Goal: Task Accomplishment & Management: Use online tool/utility

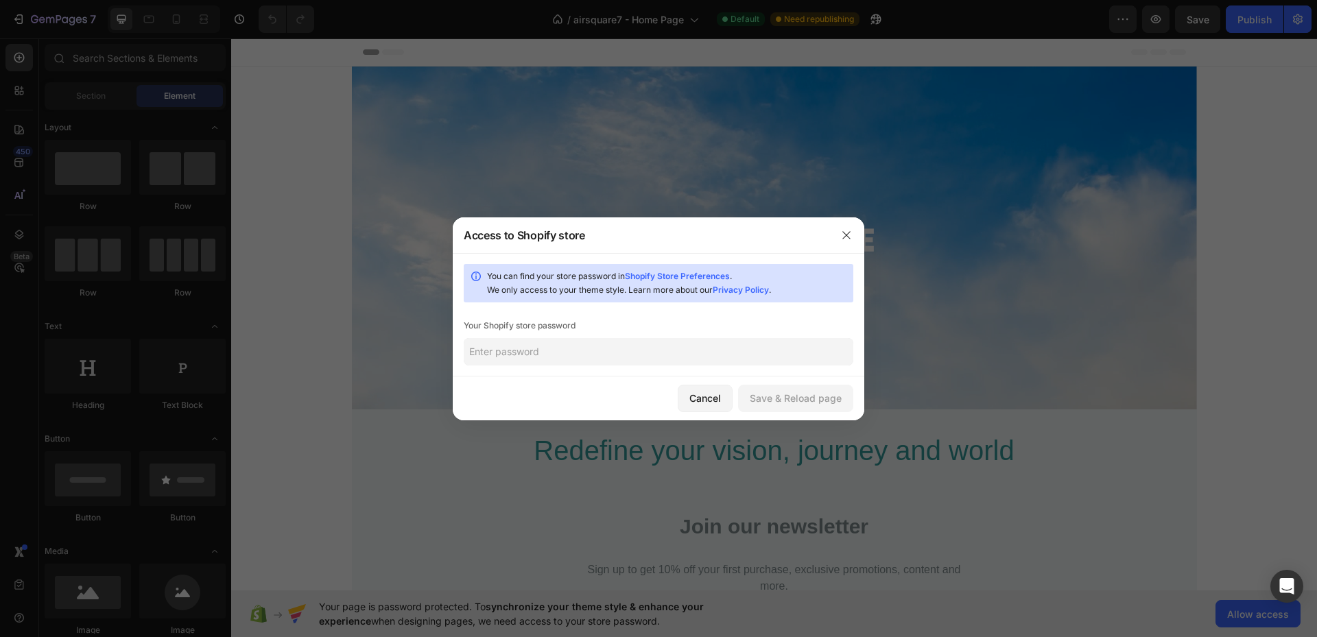
click at [759, 348] on input "text" at bounding box center [659, 351] width 390 height 27
click at [555, 351] on input "text" at bounding box center [659, 351] width 390 height 27
paste input "skeugu"
type input "skeugu"
click at [825, 404] on div "Save & Reload page" at bounding box center [796, 398] width 92 height 14
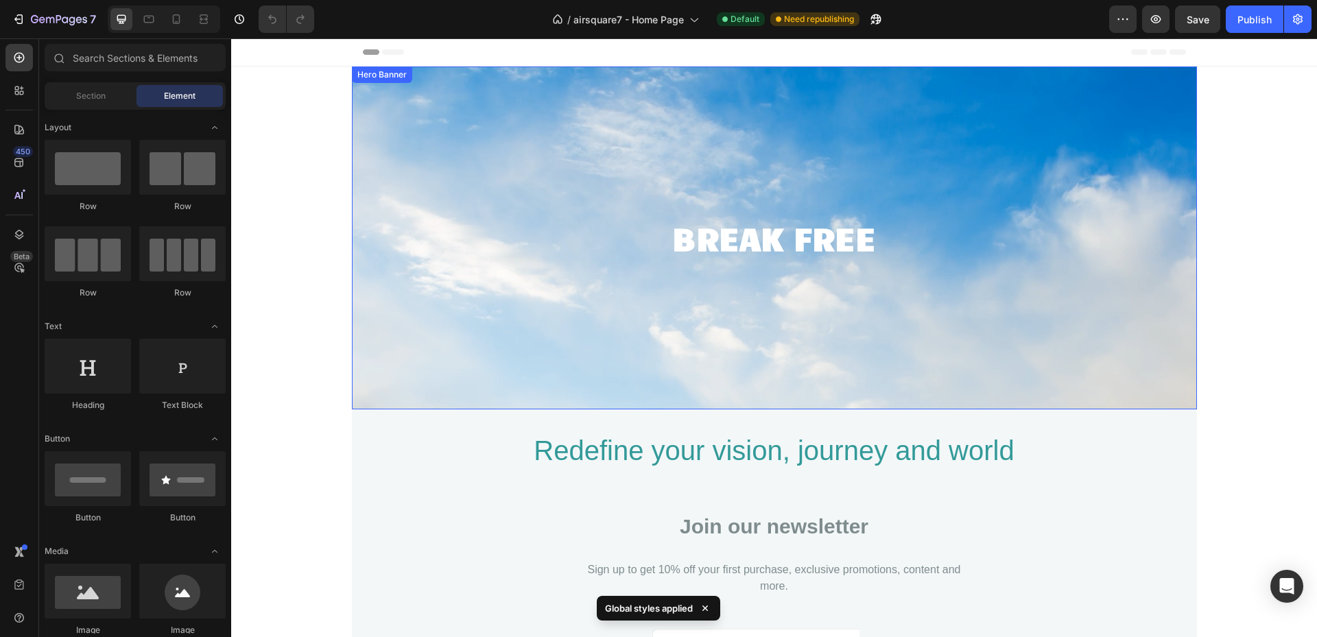
click at [416, 102] on div "Overlay" at bounding box center [774, 238] width 845 height 343
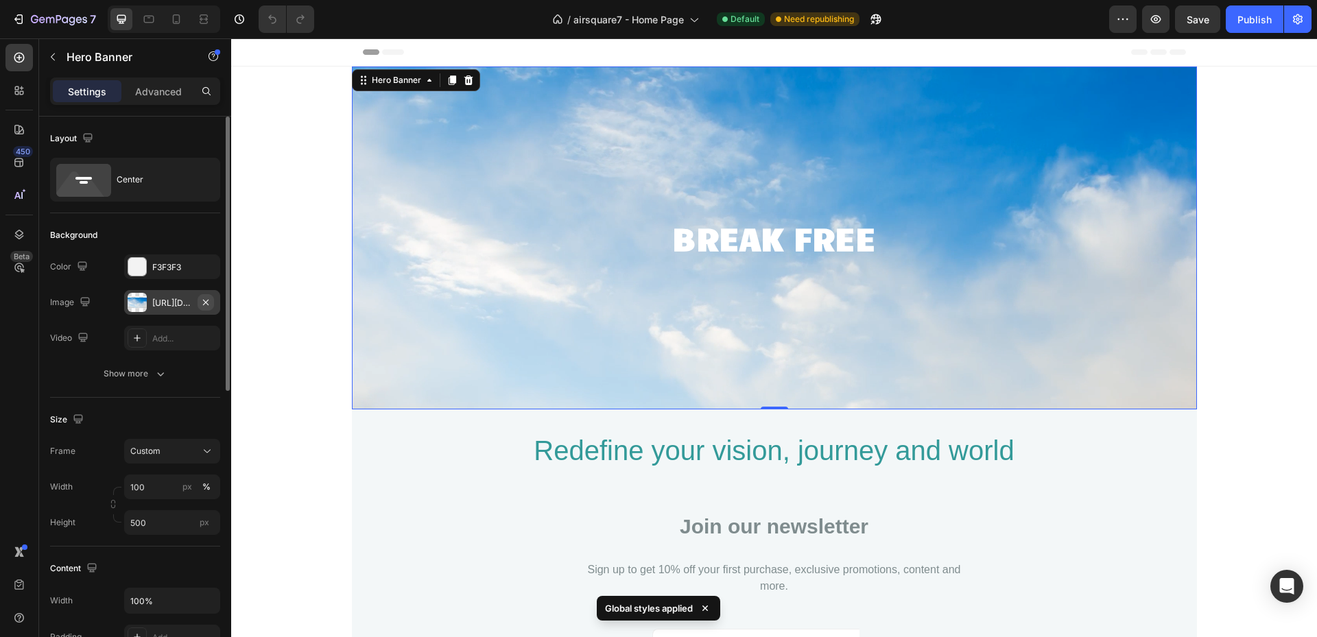
click at [206, 299] on icon "button" at bounding box center [205, 302] width 11 height 11
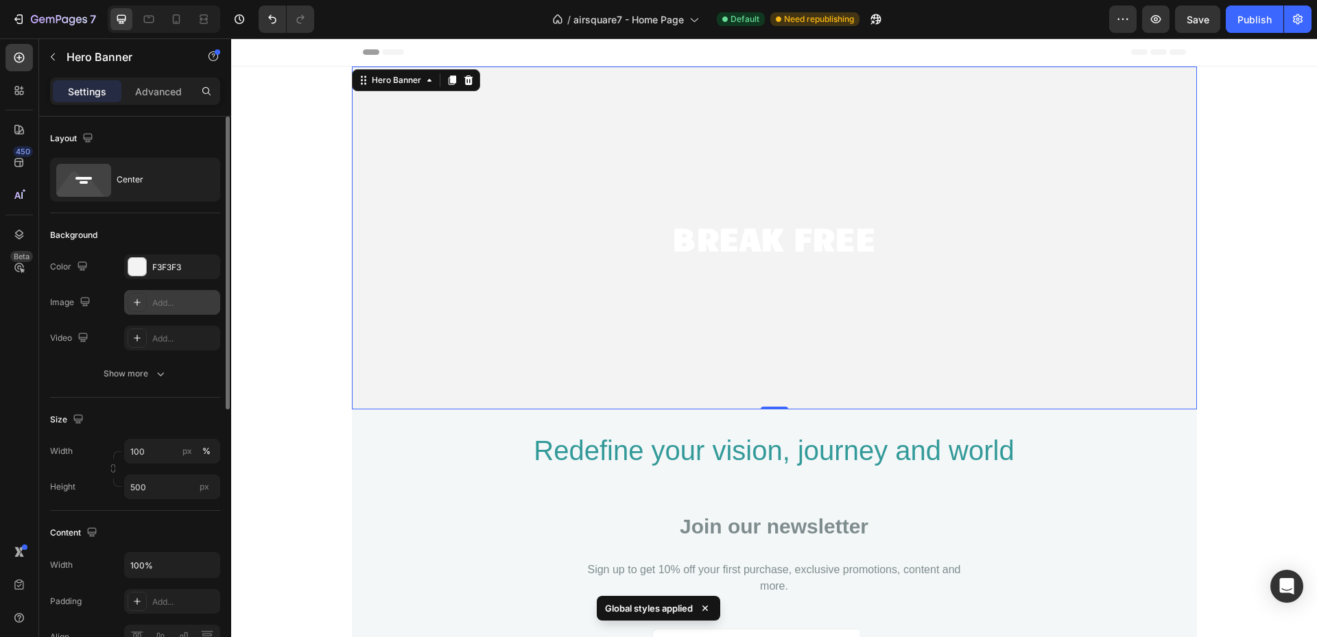
click at [176, 302] on div "Add..." at bounding box center [184, 303] width 64 height 12
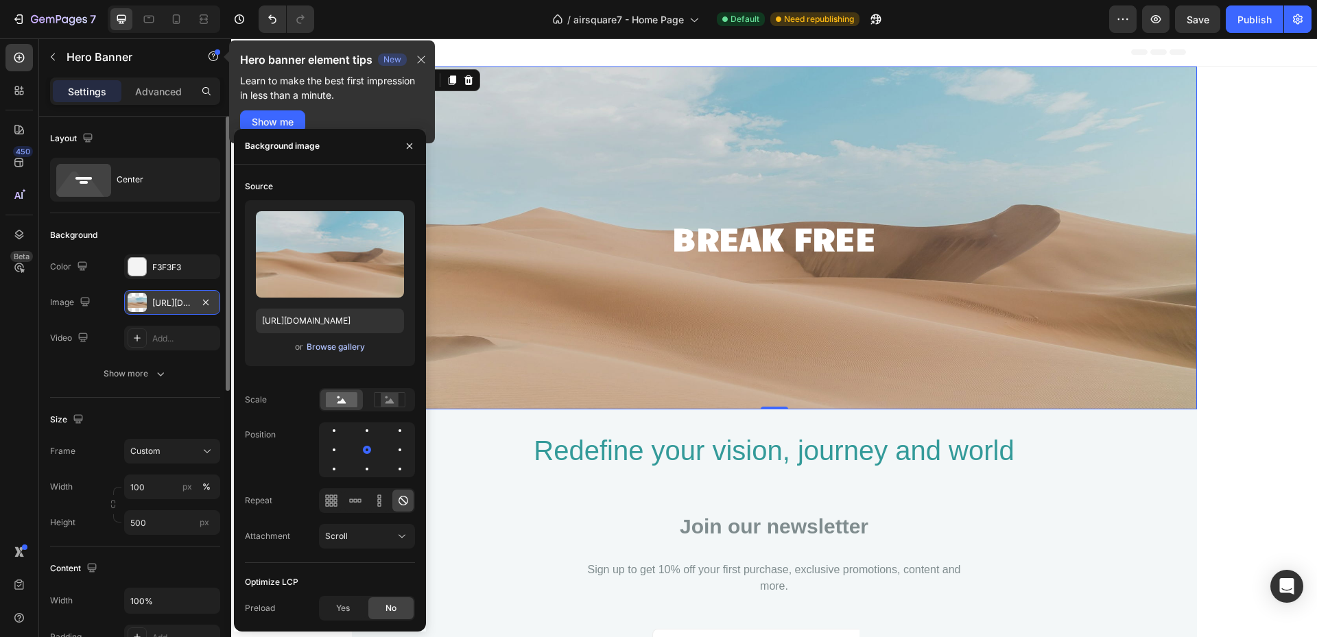
click at [337, 348] on div "Browse gallery" at bounding box center [336, 347] width 58 height 12
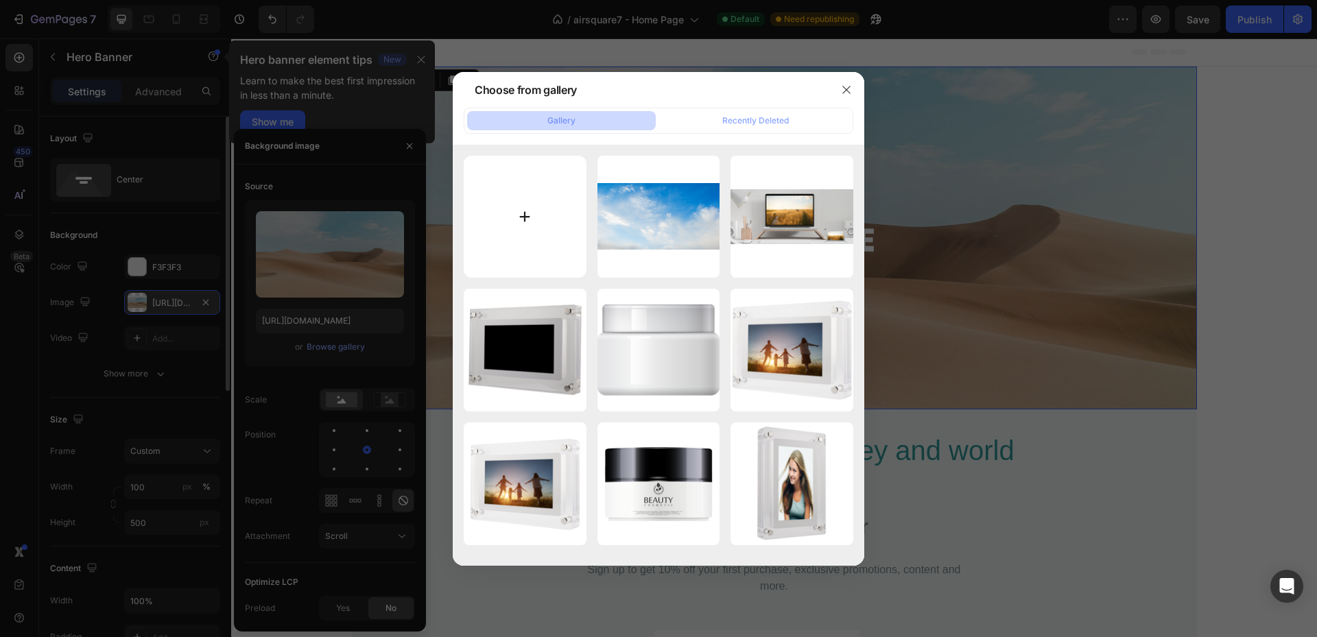
click at [523, 220] on input "file" at bounding box center [525, 217] width 123 height 123
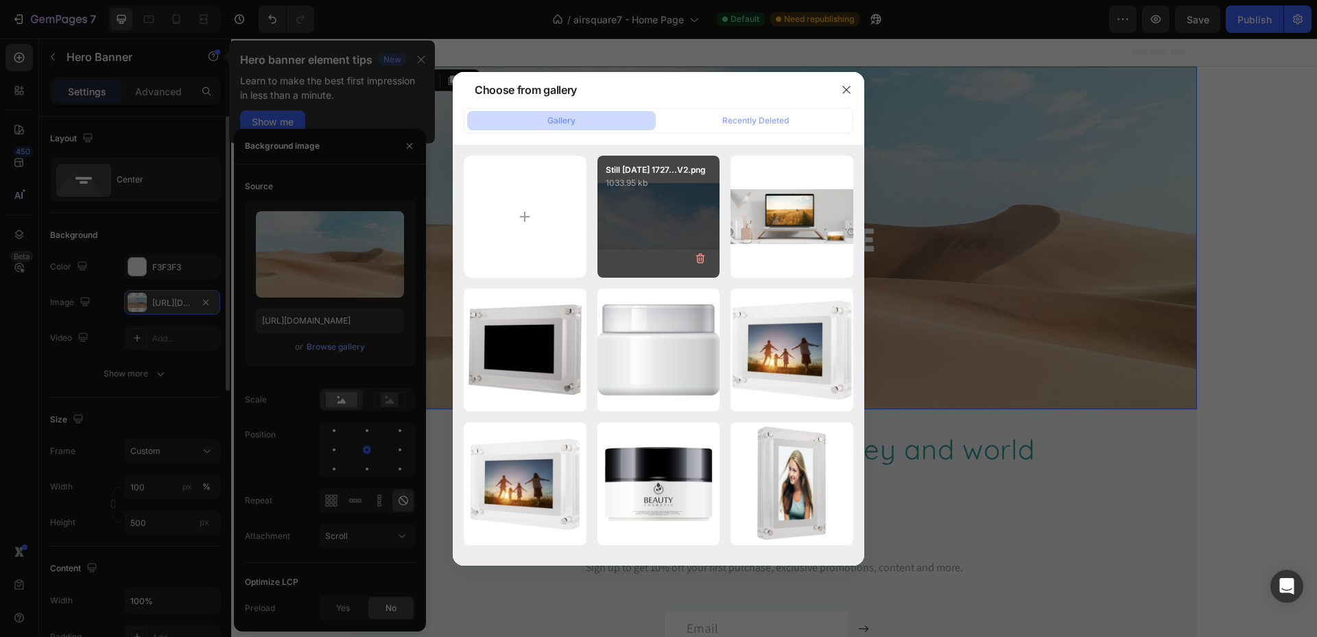
type input "C:\fakepath\envato-labs-image-edit.png"
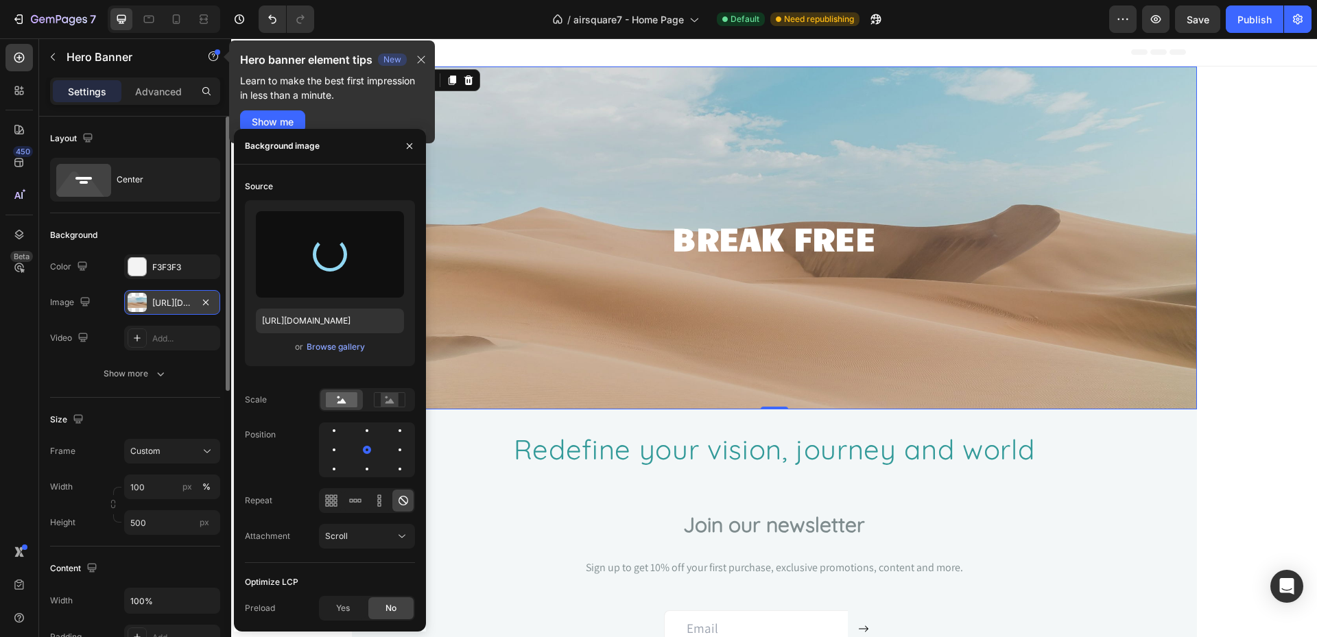
click at [366, 99] on p "Learn to make the best first impression in less than a minute." at bounding box center [332, 87] width 184 height 29
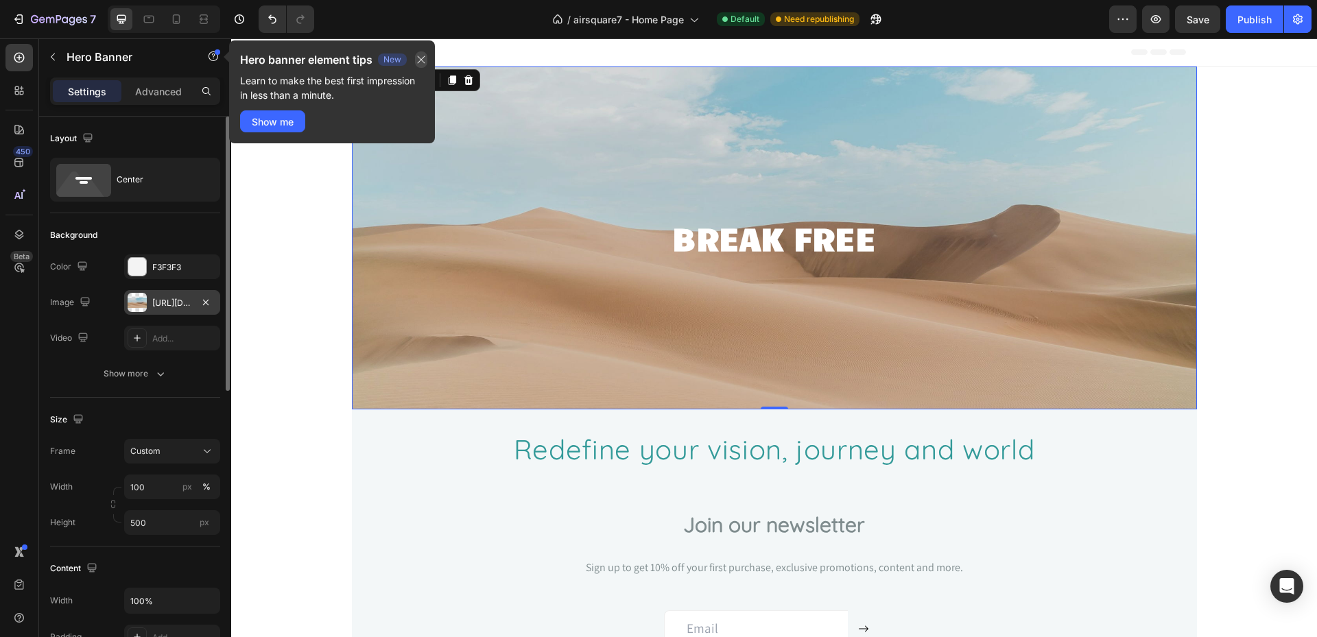
click at [427, 58] on icon "button" at bounding box center [421, 59] width 11 height 11
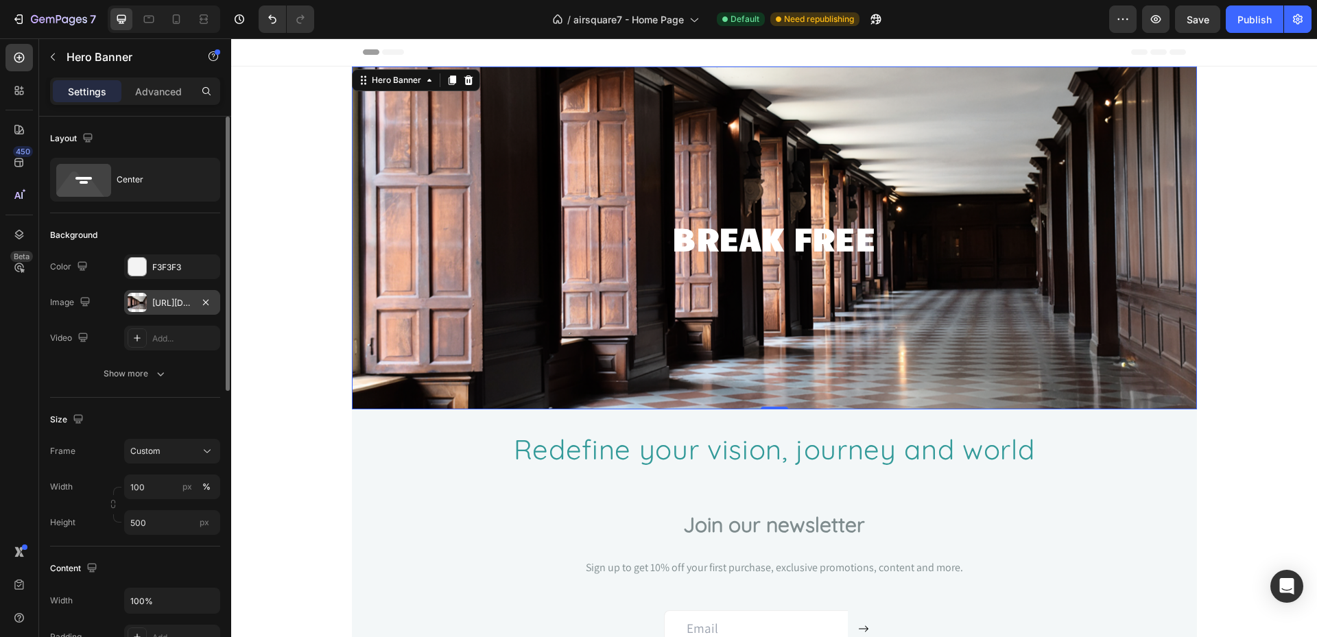
click at [1021, 294] on div "Overlay" at bounding box center [774, 238] width 845 height 343
click at [805, 301] on div "Overlay" at bounding box center [774, 238] width 845 height 343
click at [305, 155] on div "BREAK FREE Heading Hero Banner 0 Section 1 Redefine your vision, journey and wo…" at bounding box center [774, 364] width 1086 height 594
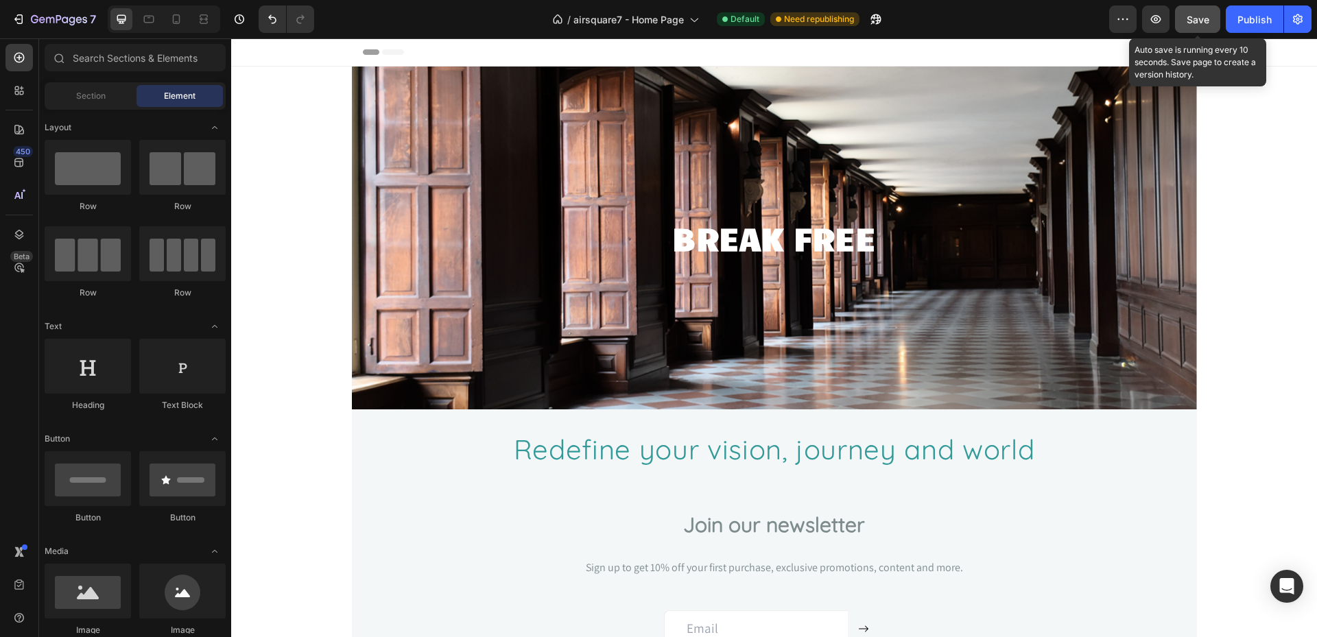
click at [1206, 27] on button "Save" at bounding box center [1197, 18] width 45 height 27
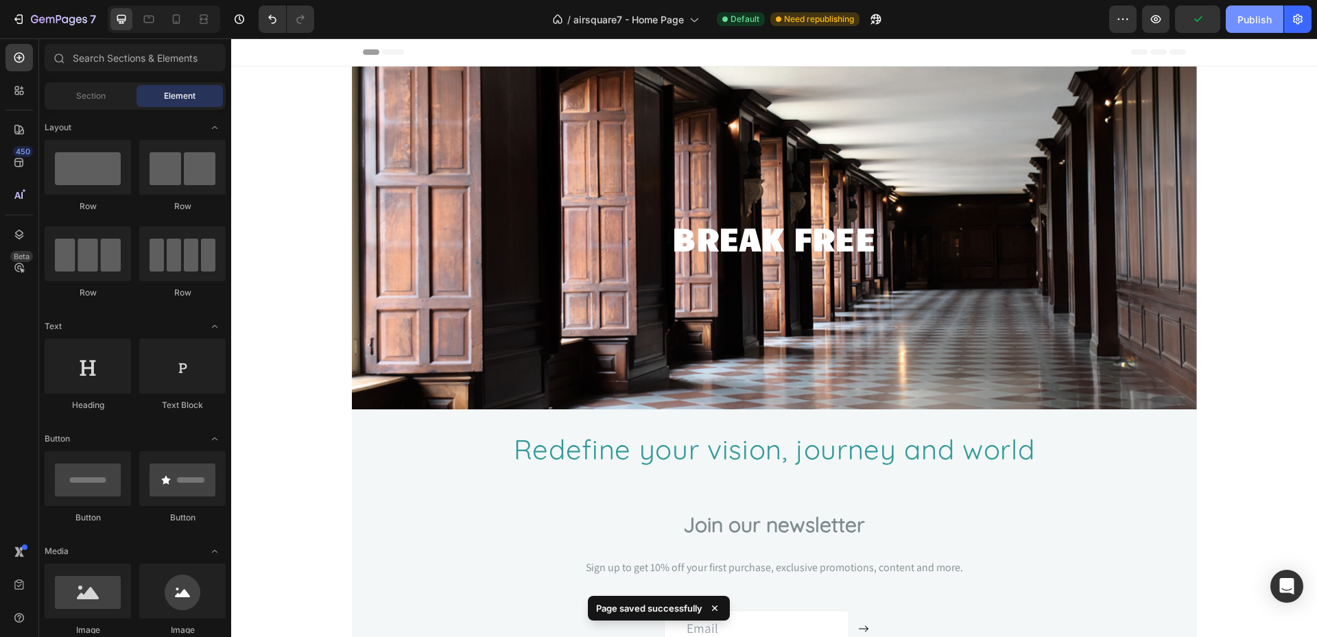
click at [1247, 24] on div "Publish" at bounding box center [1254, 19] width 34 height 14
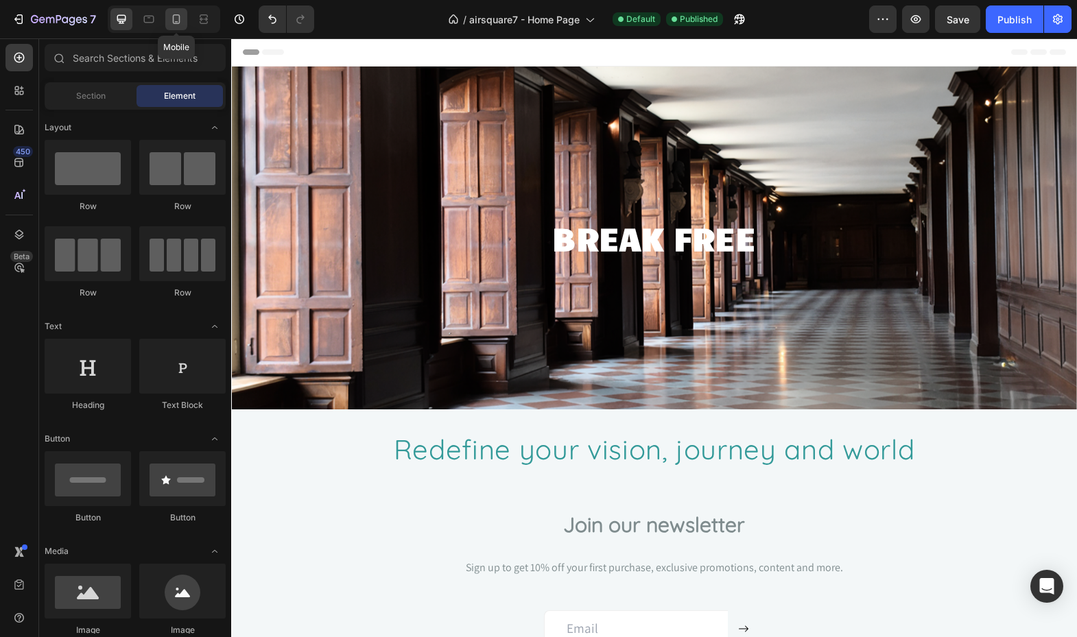
click at [172, 21] on icon at bounding box center [176, 19] width 14 height 14
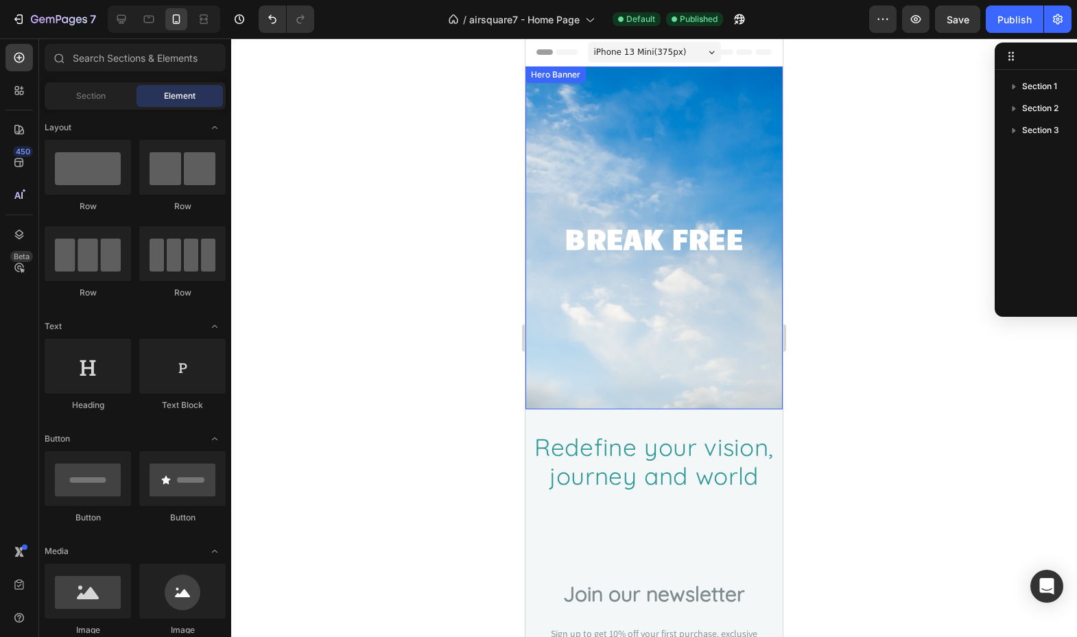
click at [612, 302] on div "Overlay" at bounding box center [653, 238] width 257 height 343
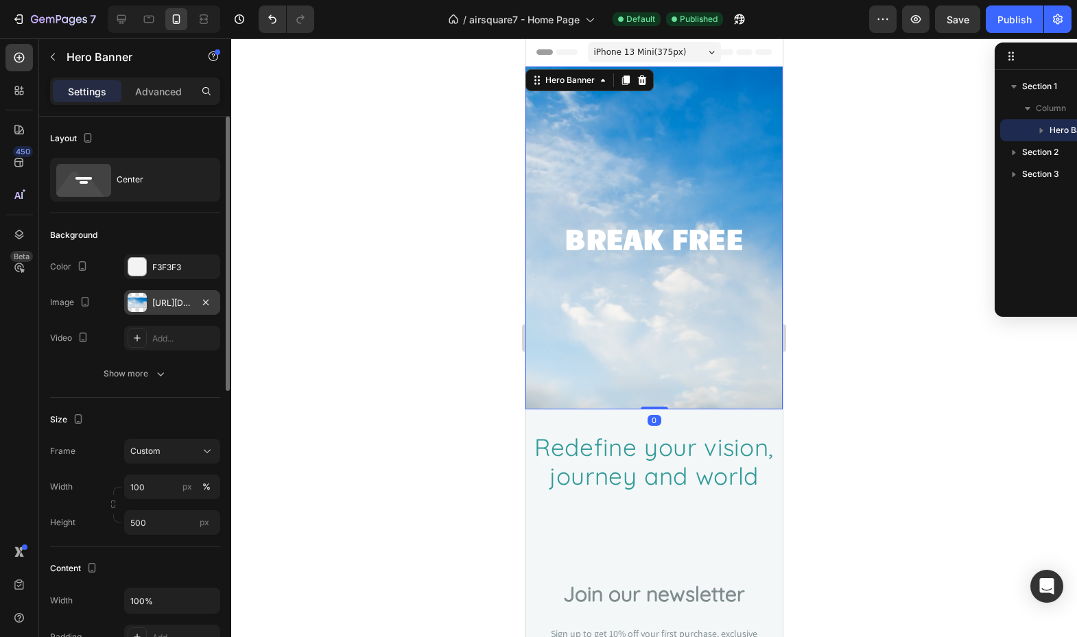
click at [184, 306] on div "[URL][DOMAIN_NAME]" at bounding box center [172, 303] width 40 height 12
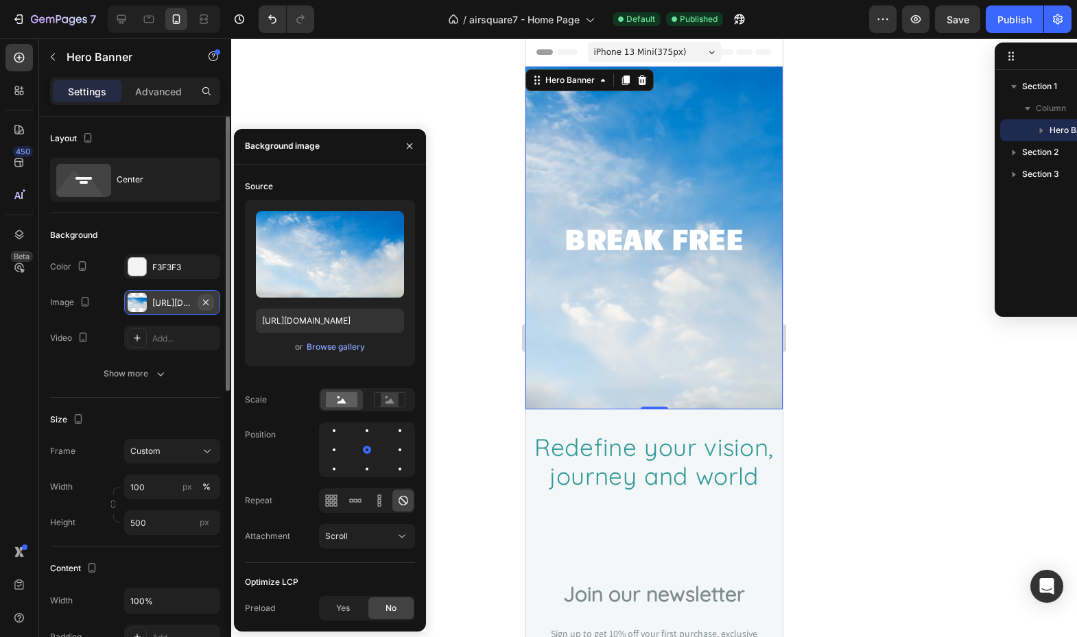
click at [209, 303] on icon "button" at bounding box center [205, 302] width 11 height 11
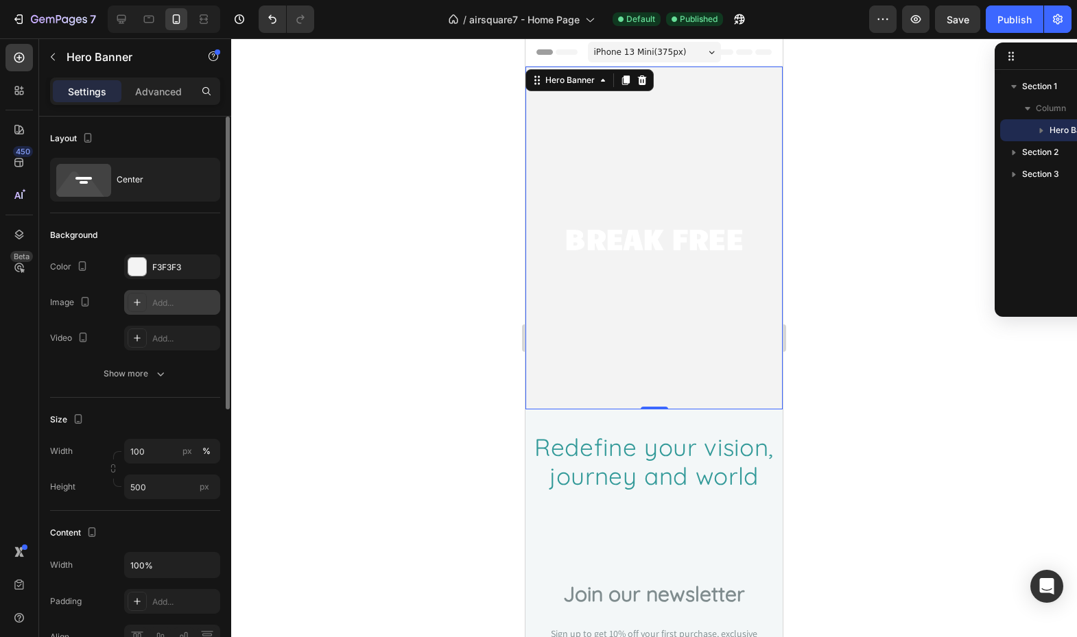
click at [181, 304] on div "Add..." at bounding box center [184, 303] width 64 height 12
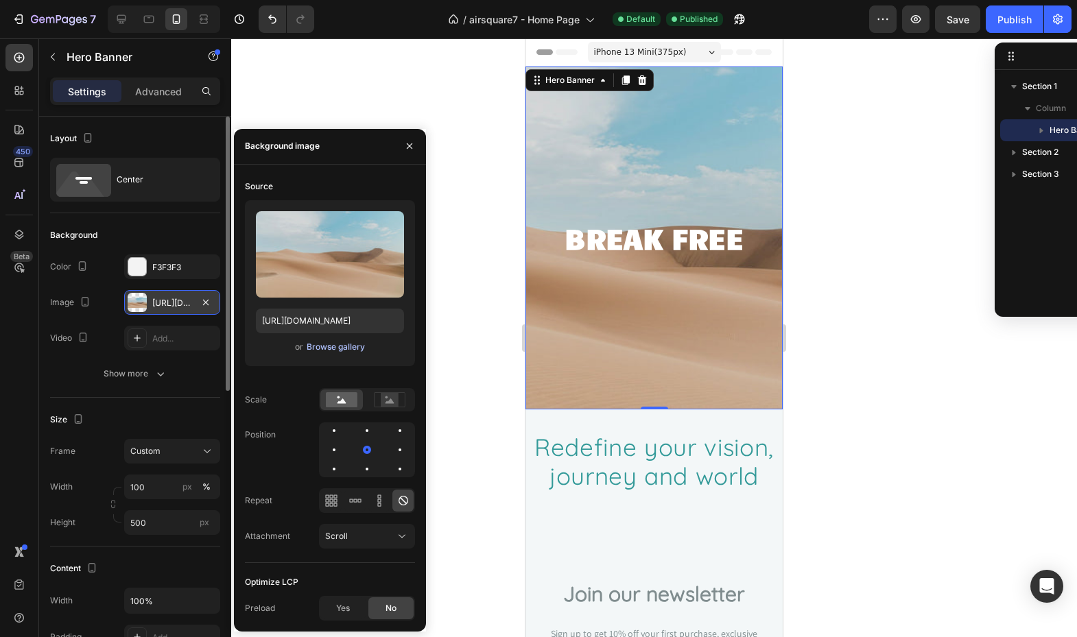
click at [335, 350] on div "Browse gallery" at bounding box center [336, 347] width 58 height 12
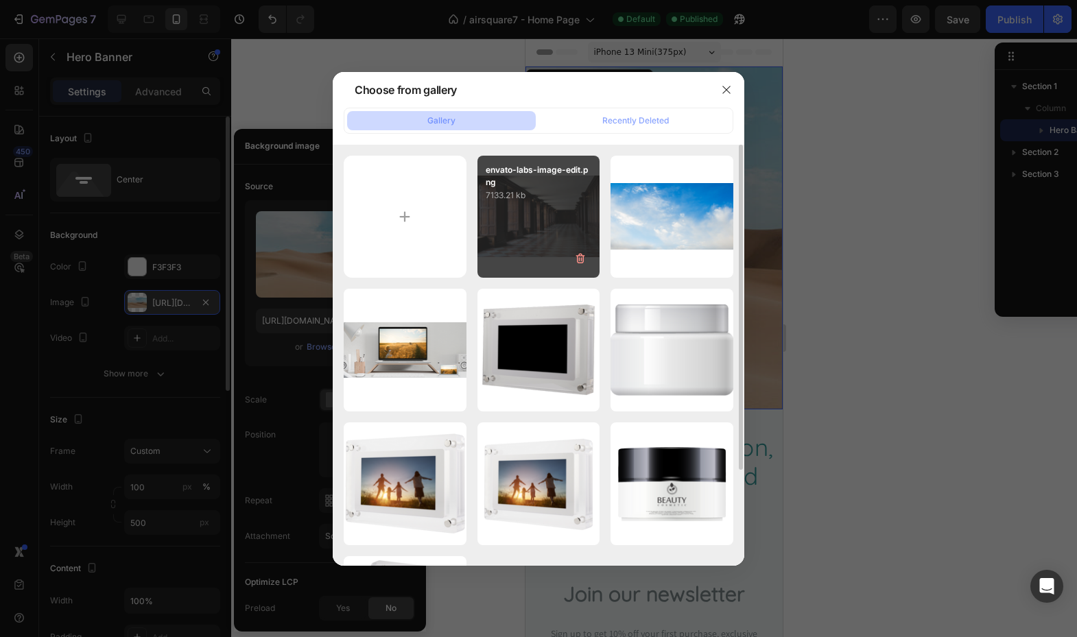
click at [510, 213] on div "envato-labs-image-edit.png 7133.21 kb" at bounding box center [538, 217] width 123 height 123
type input "[URL][DOMAIN_NAME]"
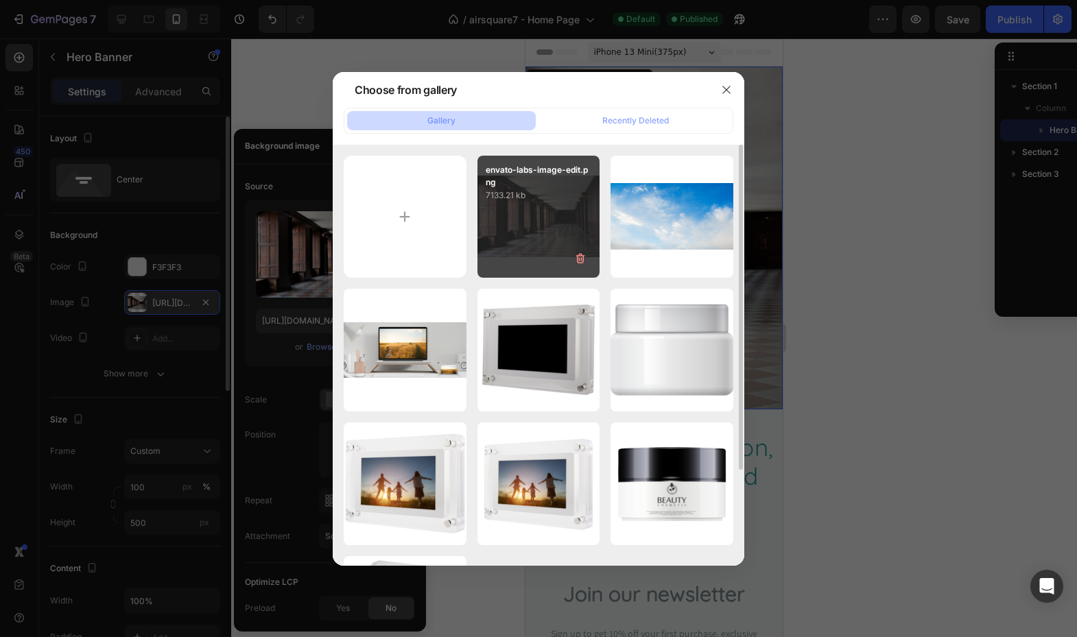
click at [510, 213] on div "envato-labs-image-edit.png 7133.21 kb" at bounding box center [538, 217] width 123 height 123
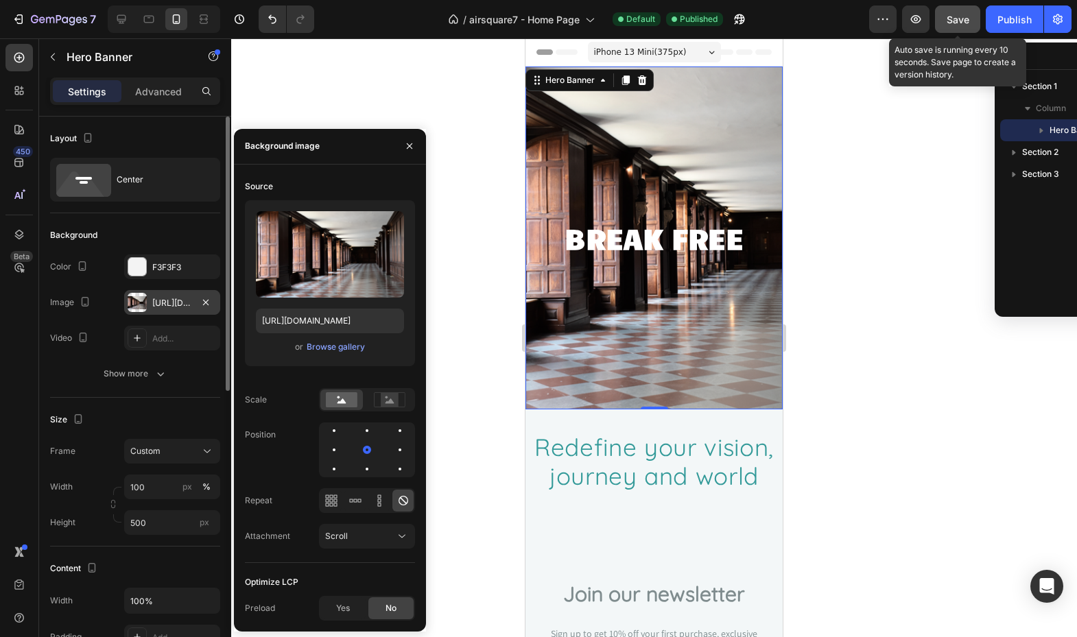
click at [967, 14] on span "Save" at bounding box center [958, 20] width 23 height 12
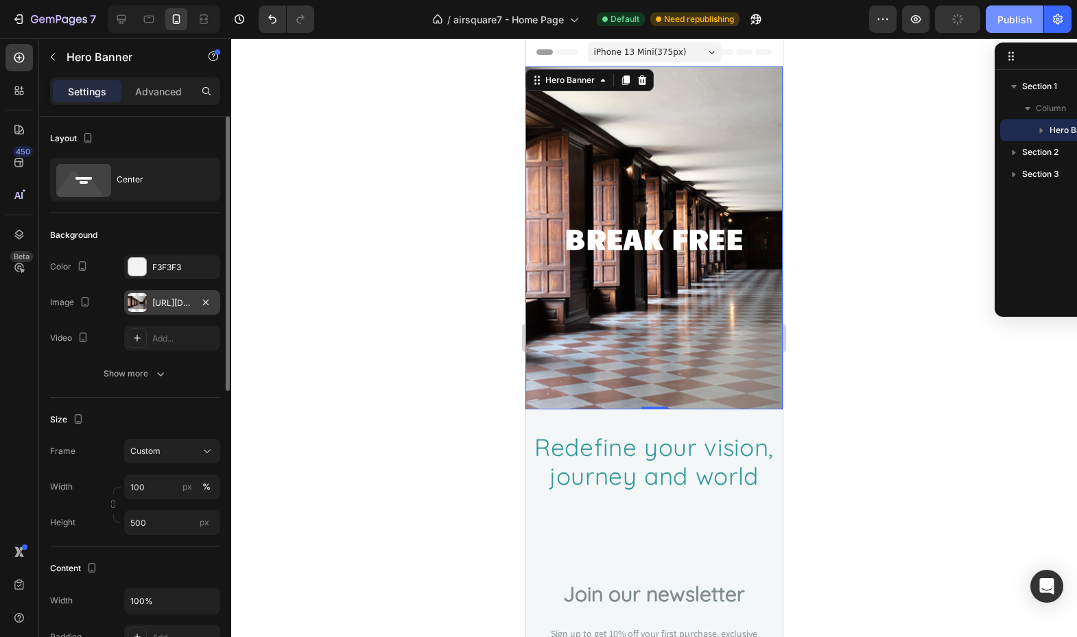
click at [1014, 18] on div "Publish" at bounding box center [1014, 19] width 34 height 14
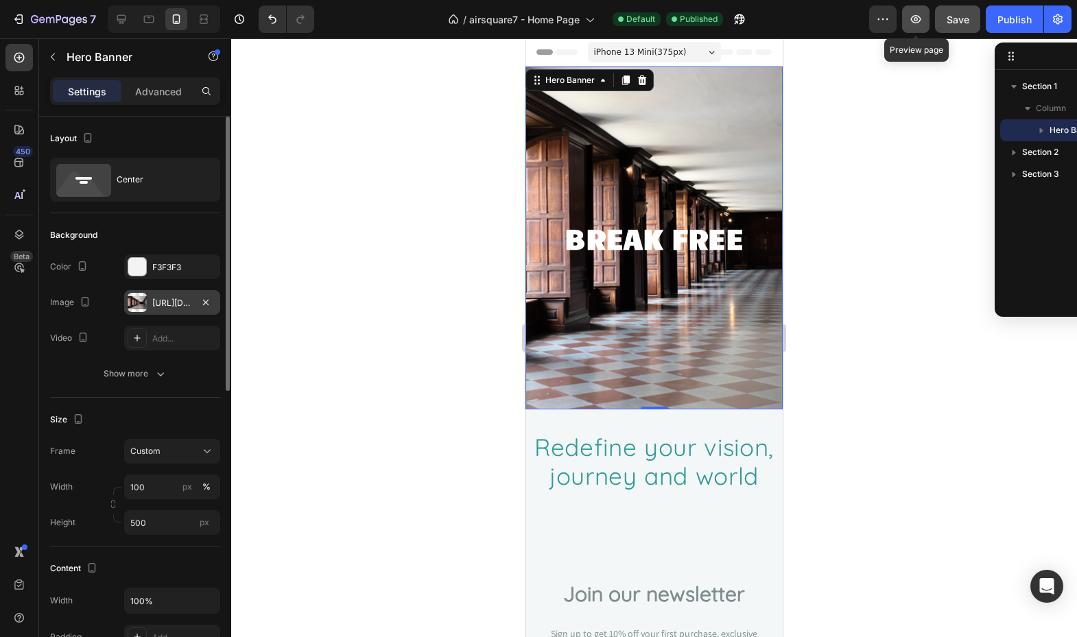
click at [929, 10] on button "button" at bounding box center [915, 18] width 27 height 27
click at [958, 21] on span "Save" at bounding box center [958, 20] width 23 height 12
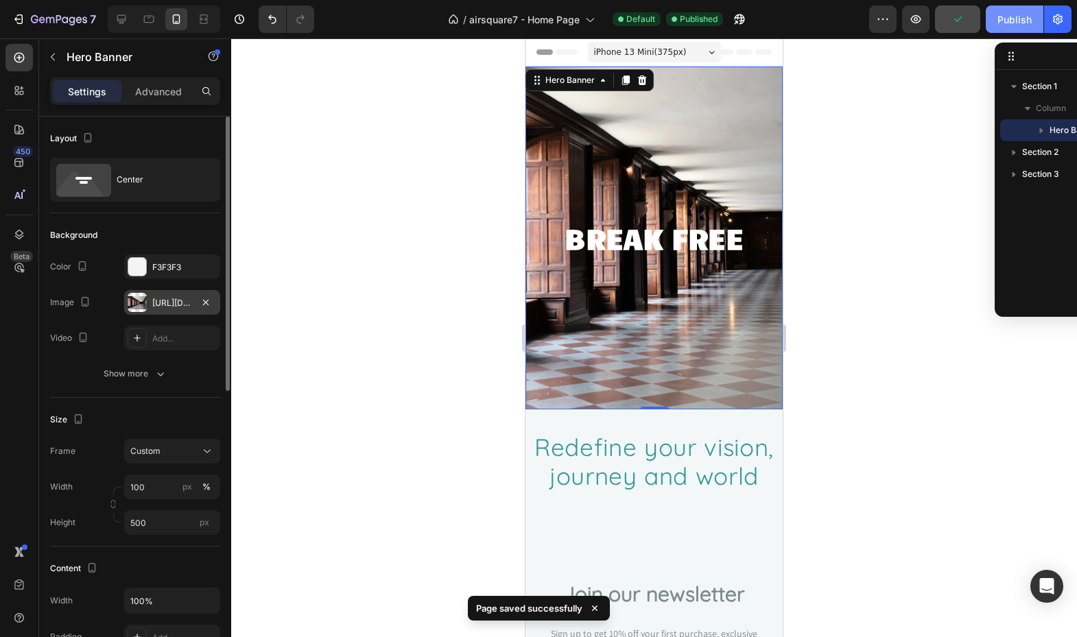
click at [1023, 21] on div "Publish" at bounding box center [1014, 19] width 34 height 14
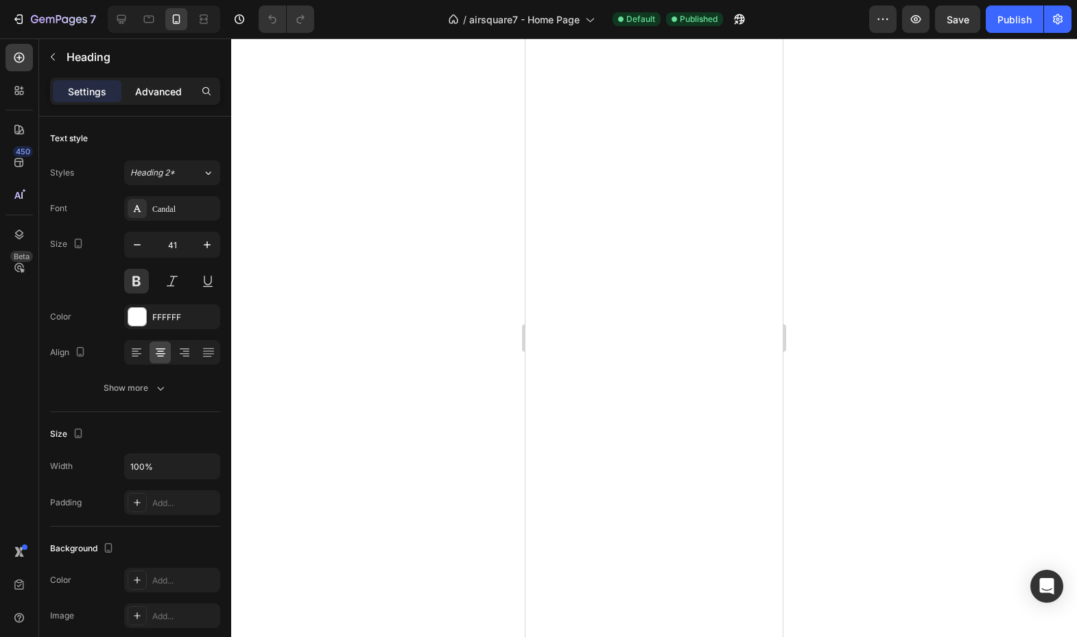
click at [150, 92] on p "Advanced" at bounding box center [158, 91] width 47 height 14
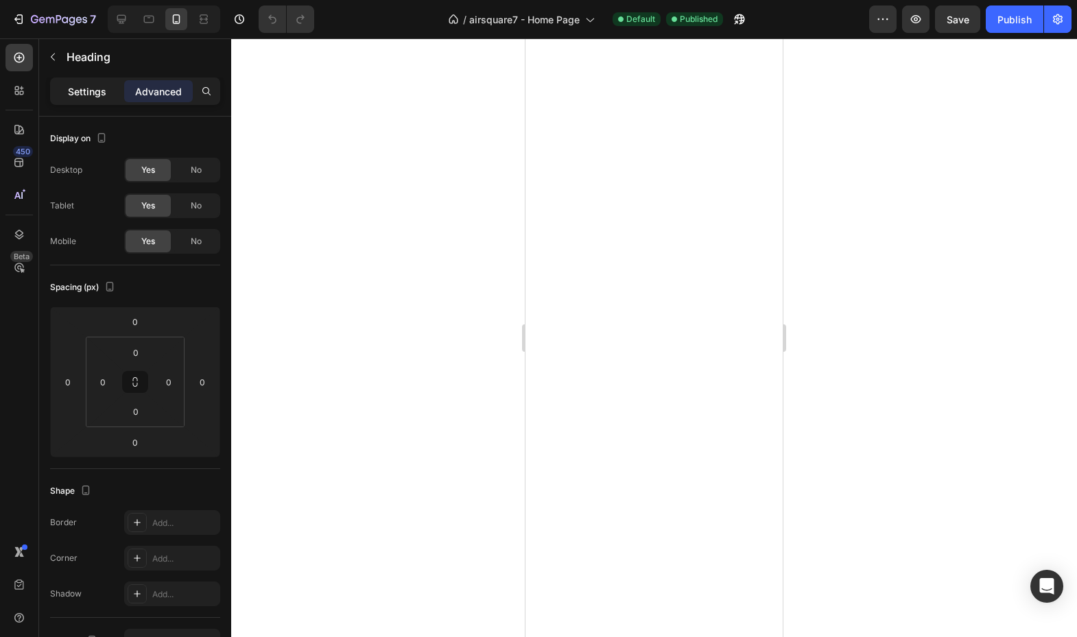
click at [79, 86] on p "Settings" at bounding box center [87, 91] width 38 height 14
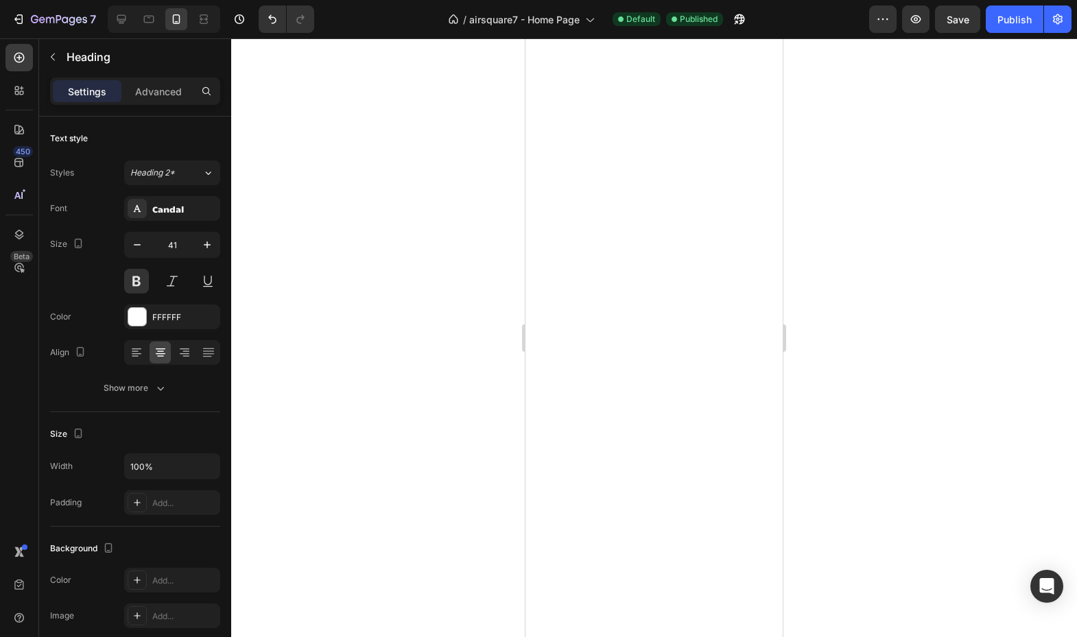
click at [333, 185] on div at bounding box center [654, 337] width 846 height 599
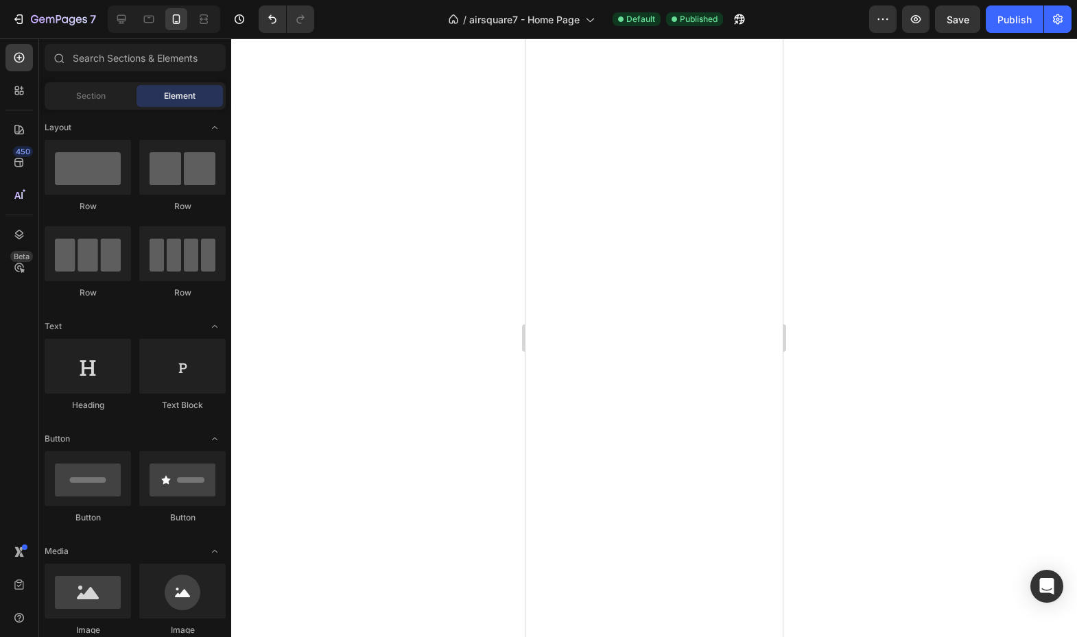
click at [948, 34] on div "7 / airsquare7 - Home Page Default Published Preview Save Publish" at bounding box center [538, 19] width 1077 height 39
click at [951, 31] on button "Save" at bounding box center [957, 18] width 45 height 27
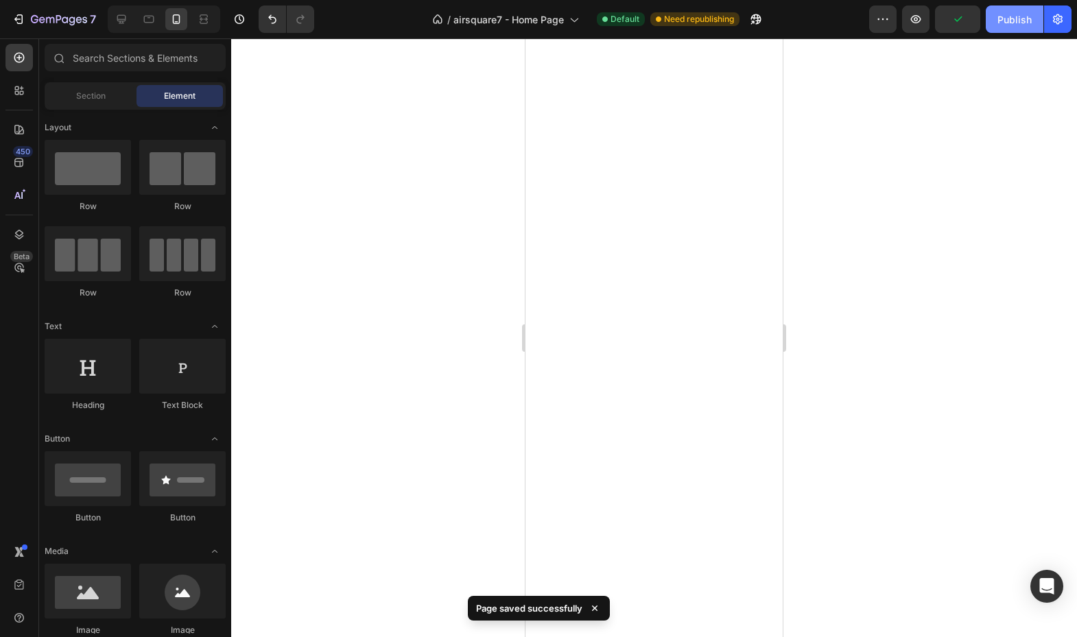
click at [1001, 18] on div "Publish" at bounding box center [1014, 19] width 34 height 14
click at [121, 26] on div at bounding box center [121, 19] width 22 height 22
